Goal: Task Accomplishment & Management: Use online tool/utility

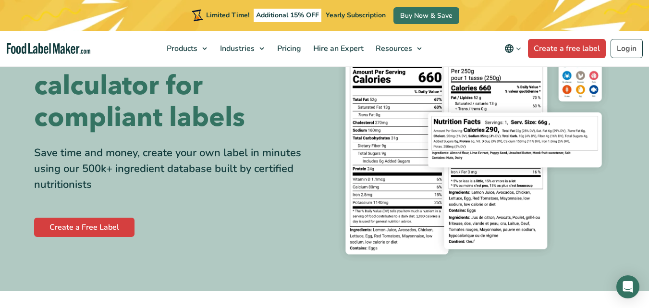
scroll to position [64, 0]
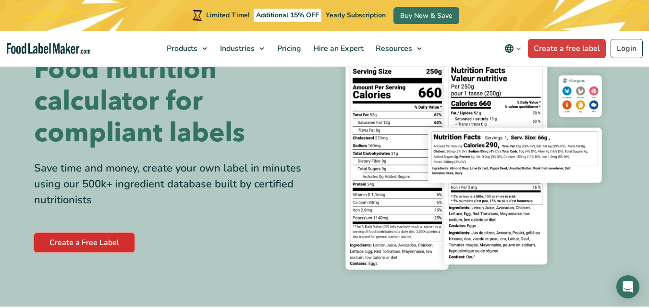
click at [77, 239] on link "Create a Free Label" at bounding box center [84, 242] width 100 height 19
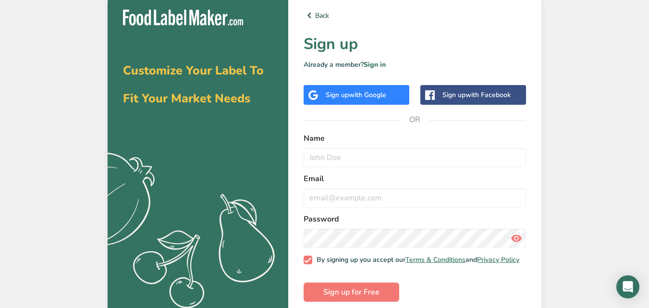
click at [353, 98] on span "with Google" at bounding box center [367, 94] width 37 height 9
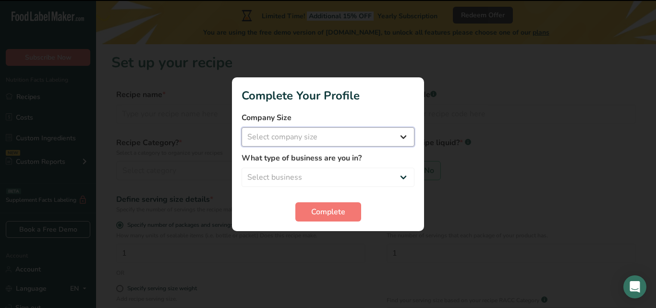
click at [311, 144] on select "Select company size Fewer than 10 Employees 10 to 50 Employees 51 to 500 Employ…" at bounding box center [328, 136] width 173 height 19
select select "1"
click at [242, 127] on select "Select company size Fewer than 10 Employees 10 to 50 Employees 51 to 500 Employ…" at bounding box center [328, 136] width 173 height 19
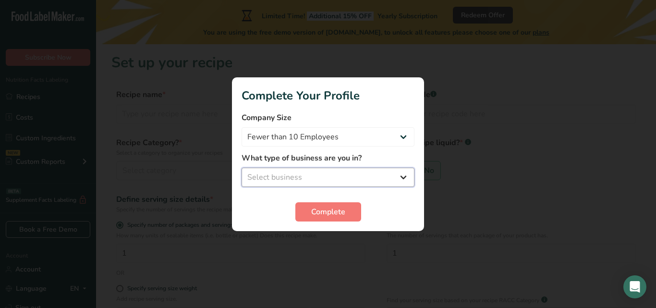
click at [303, 176] on select "Select business Packaged Food Manufacturer Restaurant & Cafe Bakery Meal Plans …" at bounding box center [328, 177] width 173 height 19
select select "3"
click at [242, 168] on select "Select business Packaged Food Manufacturer Restaurant & Cafe Bakery Meal Plans …" at bounding box center [328, 177] width 173 height 19
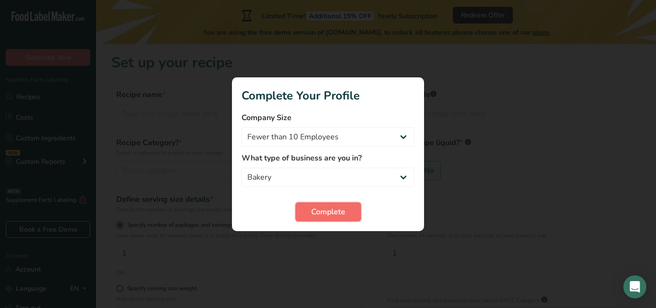
click at [317, 214] on span "Complete" at bounding box center [328, 212] width 34 height 12
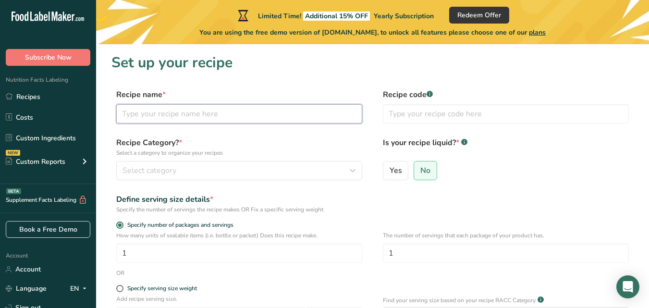
click at [144, 120] on input "text" at bounding box center [239, 113] width 246 height 19
type input "mince pie"
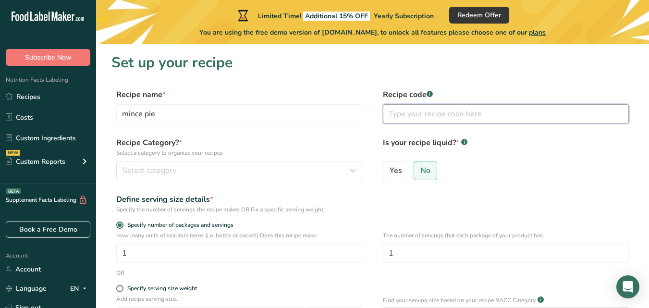
click at [429, 117] on input "text" at bounding box center [506, 113] width 246 height 19
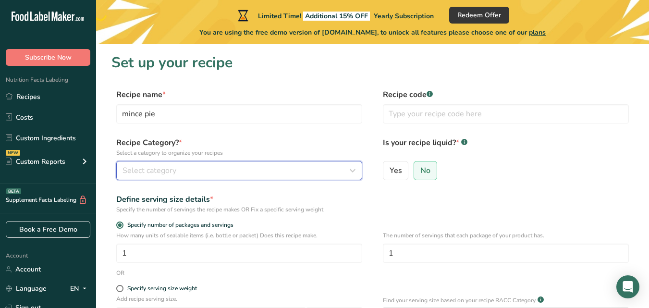
click at [185, 170] on div "Select category" at bounding box center [236, 171] width 228 height 12
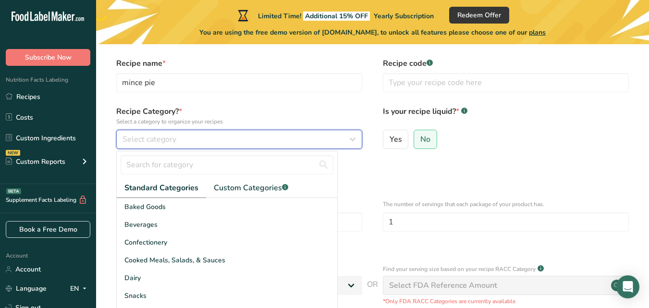
scroll to position [48, 0]
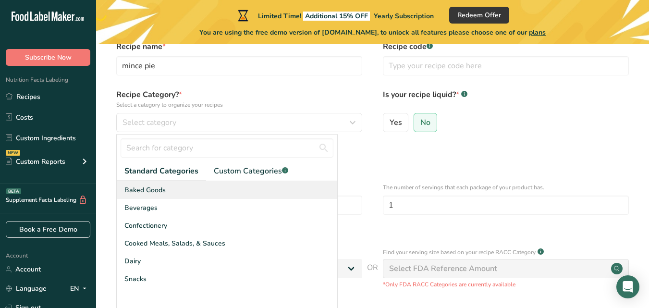
click at [155, 192] on span "Baked Goods" at bounding box center [144, 190] width 41 height 10
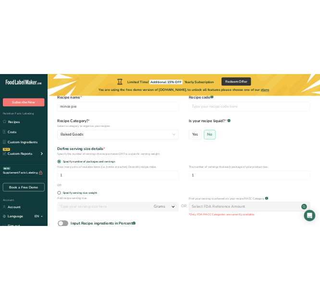
scroll to position [96, 0]
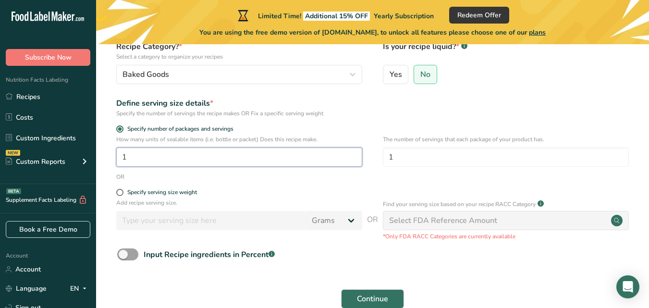
click at [131, 160] on input "1" at bounding box center [239, 156] width 246 height 19
type input "3"
click at [121, 190] on span at bounding box center [119, 192] width 7 height 7
click at [121, 190] on input "Specify serving size weight" at bounding box center [119, 192] width 6 height 6
radio input "true"
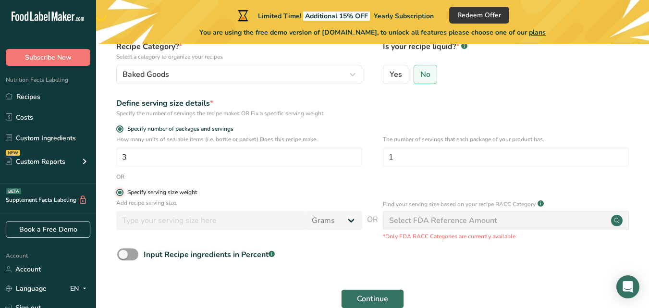
radio input "false"
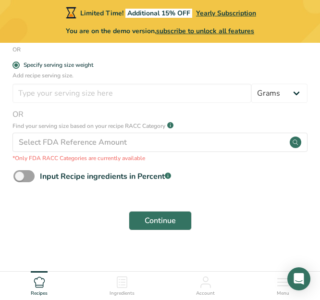
scroll to position [347, 0]
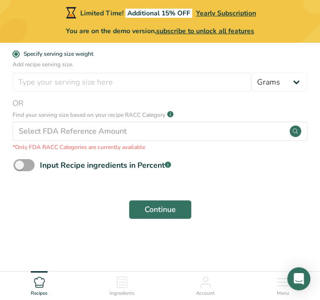
click at [31, 166] on span at bounding box center [23, 165] width 21 height 12
click at [20, 166] on input "Input Recipe ingredients in Percent .a-a{fill:#347362;}.b-a{fill:#fff;}" at bounding box center [16, 165] width 6 height 6
checkbox input "true"
